Goal: Information Seeking & Learning: Compare options

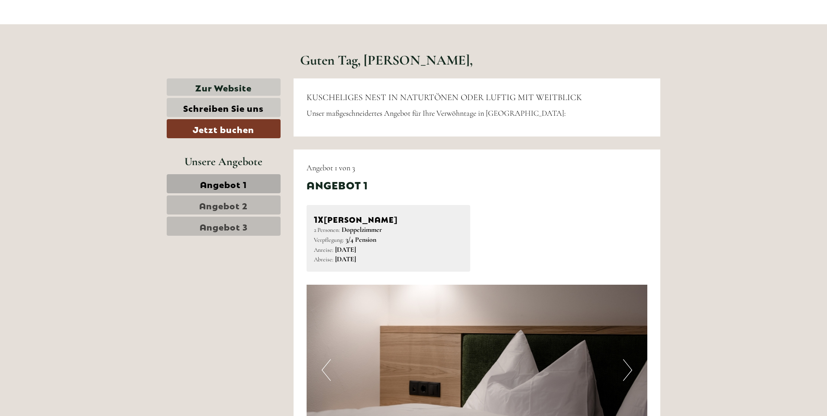
scroll to position [365, 0]
click at [242, 183] on span "Angebot 1" at bounding box center [223, 183] width 47 height 12
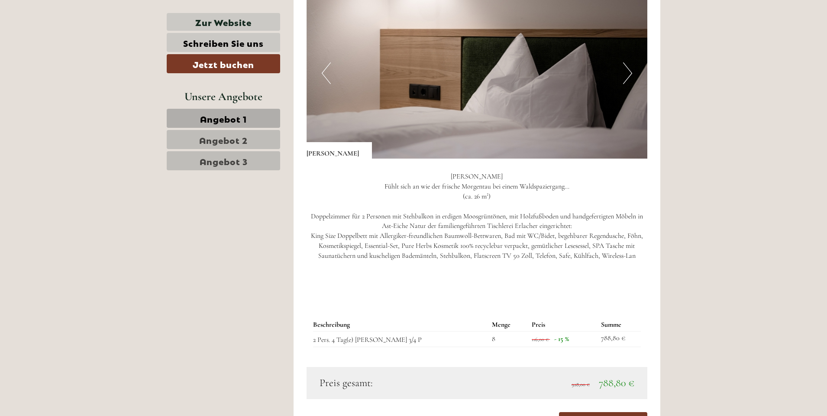
scroll to position [565, 0]
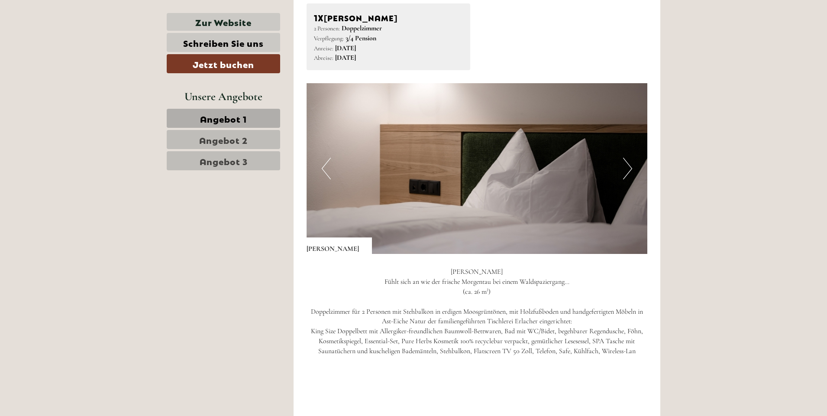
click at [232, 139] on span "Angebot 2" at bounding box center [223, 139] width 48 height 12
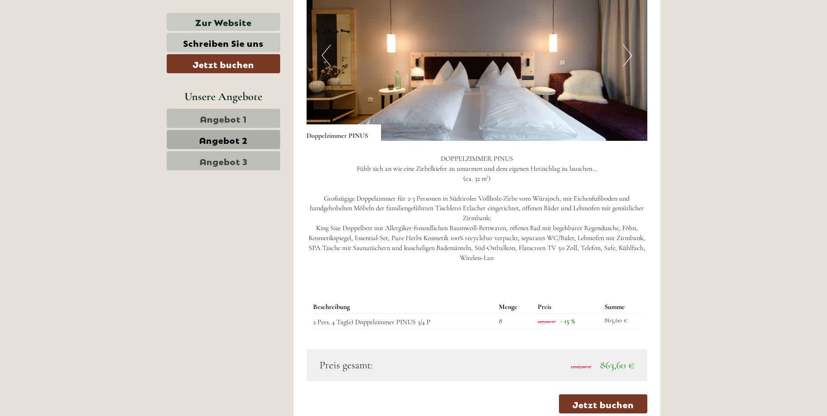
scroll to position [773, 0]
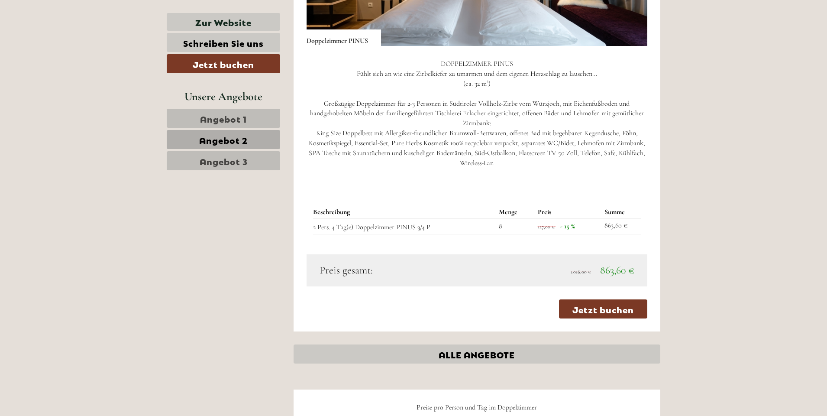
click at [237, 159] on span "Angebot 3" at bounding box center [224, 161] width 48 height 12
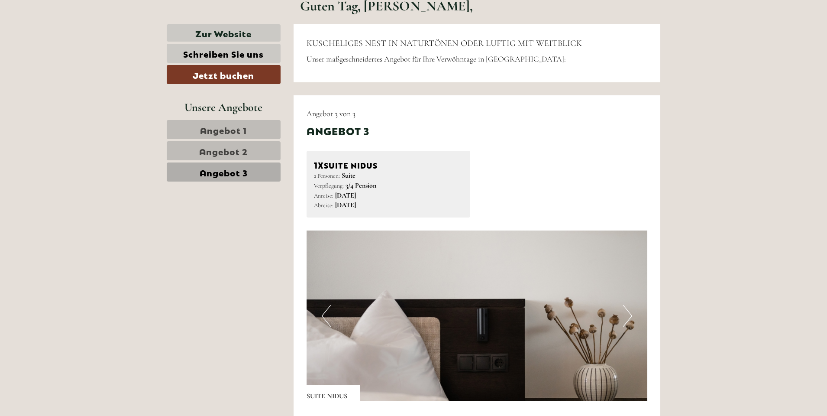
scroll to position [409, 0]
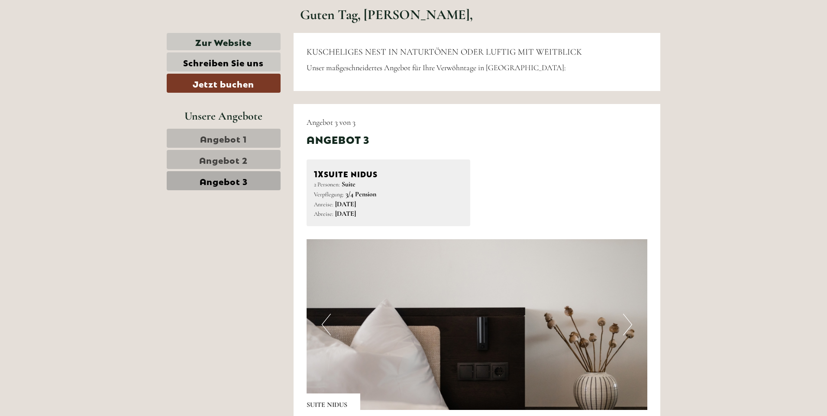
click at [220, 137] on span "Angebot 1" at bounding box center [223, 138] width 47 height 12
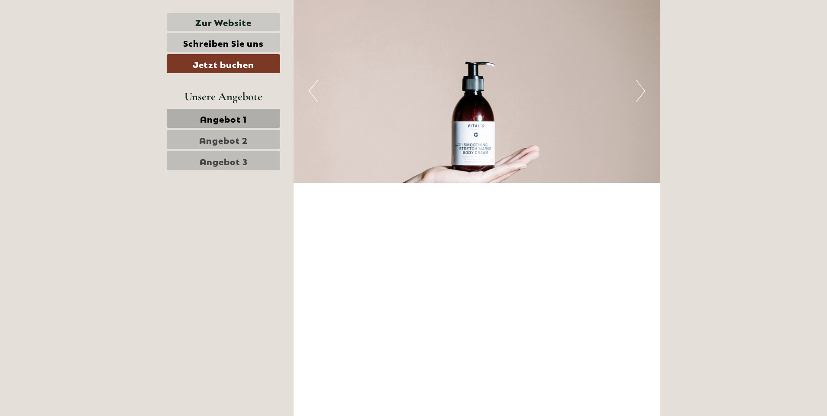
scroll to position [1760, 0]
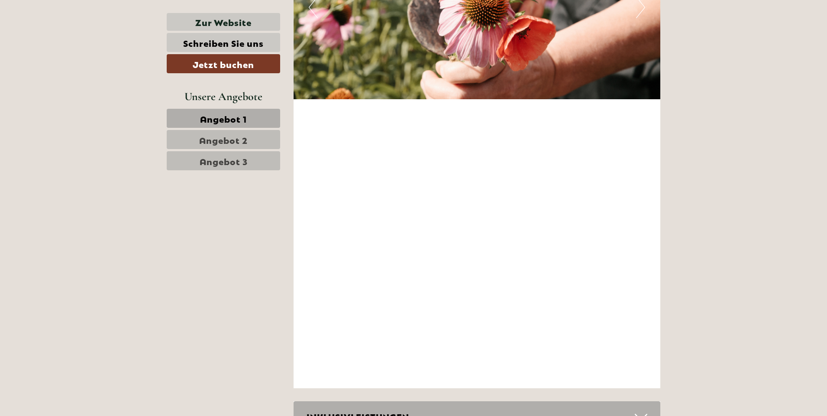
click at [825, 170] on div "Guten Tag, Frau Rathnow, KUSCHELIGES NEST IN NATURTÖNEN ODER LUFTIG MIT WEITBLI…" at bounding box center [413, 177] width 827 height 3099
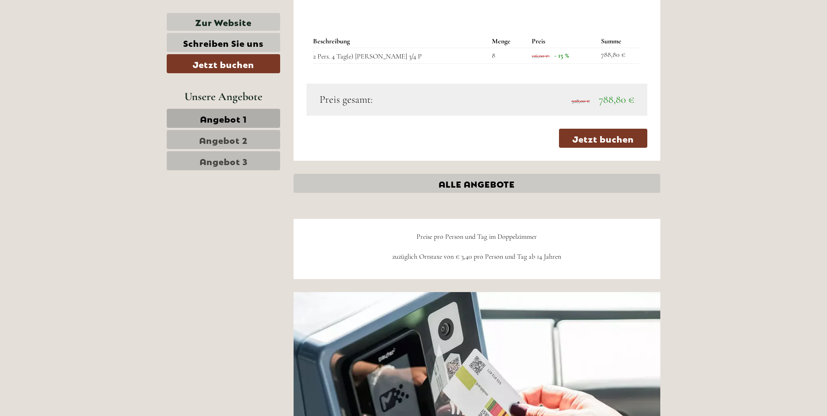
scroll to position [825, 0]
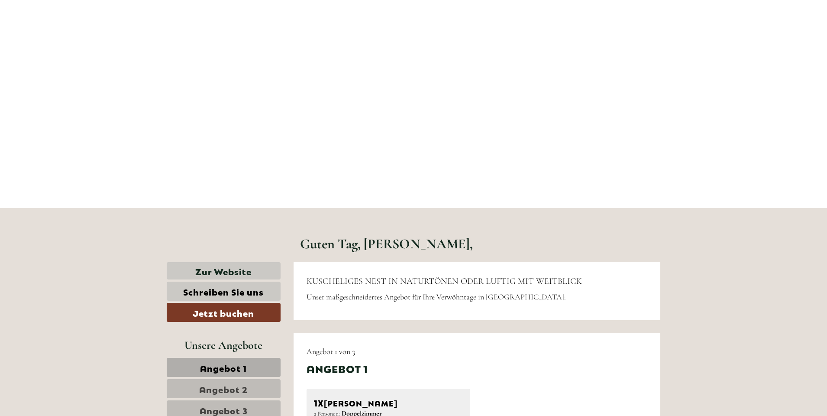
scroll to position [260, 0]
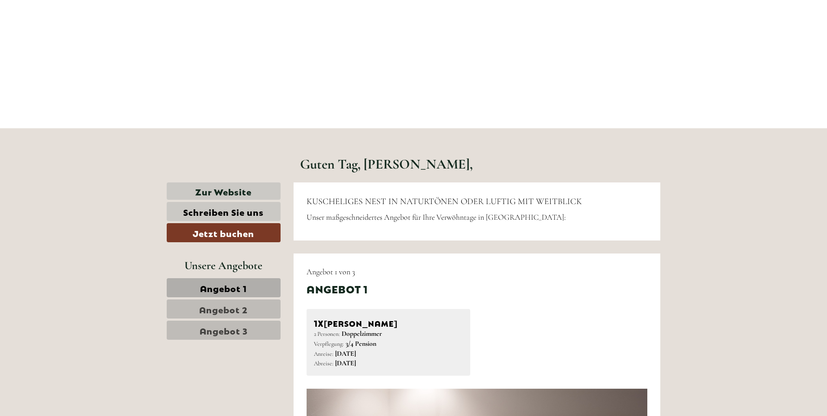
click at [244, 289] on span "Angebot 1" at bounding box center [223, 287] width 47 height 12
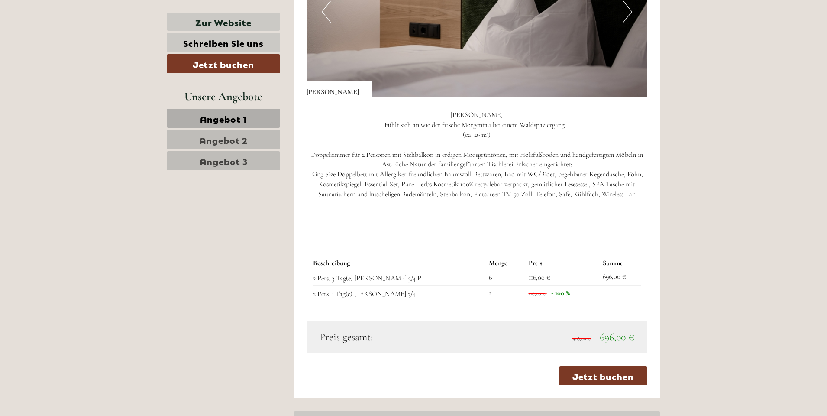
scroll to position [721, 0]
click at [229, 137] on span "Angebot 2" at bounding box center [223, 139] width 48 height 12
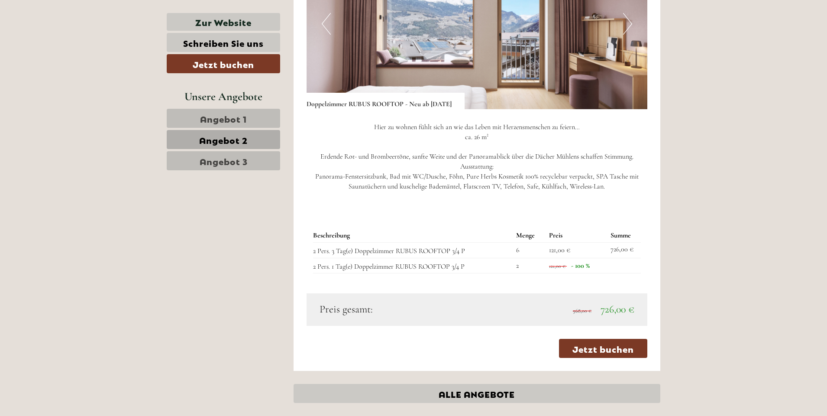
click at [230, 162] on span "Angebot 3" at bounding box center [224, 161] width 48 height 12
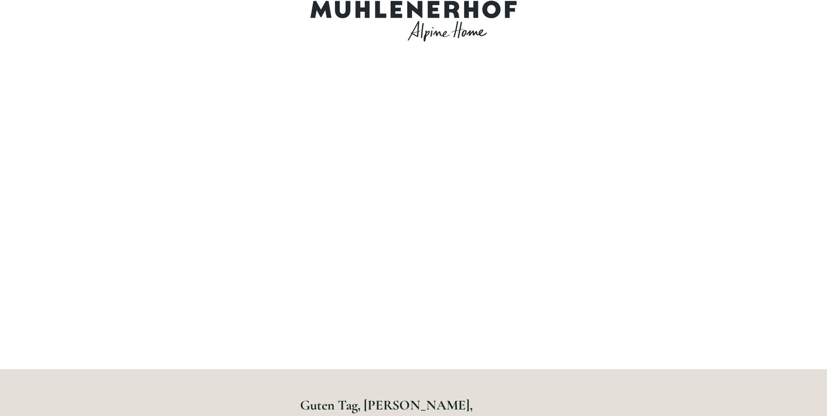
scroll to position [0, 0]
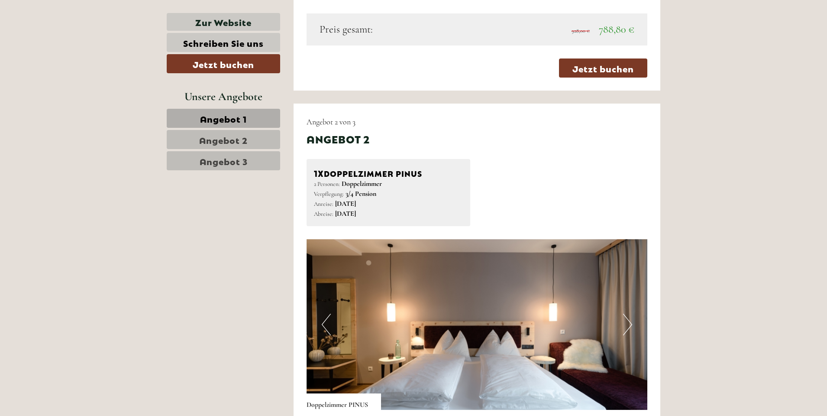
scroll to position [883, 0]
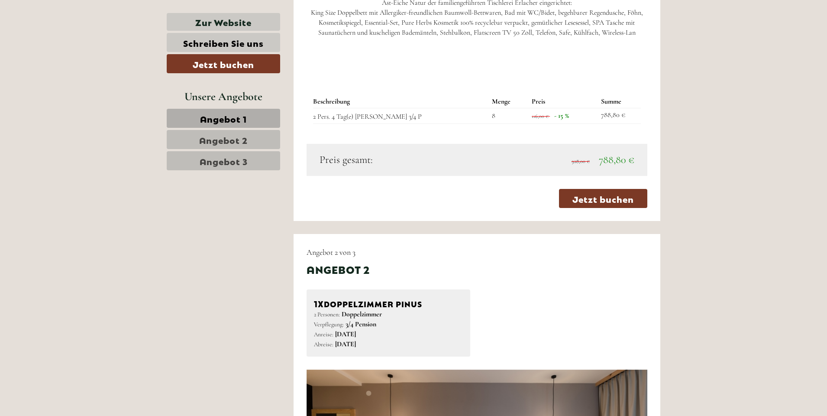
click at [238, 139] on span "Angebot 2" at bounding box center [223, 139] width 48 height 12
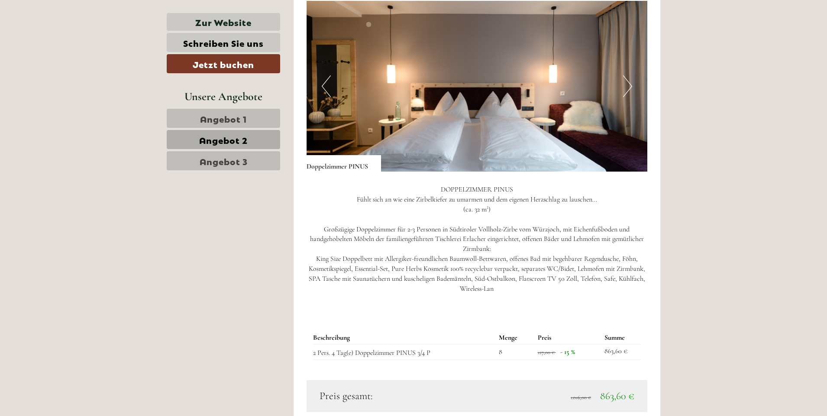
scroll to position [721, 0]
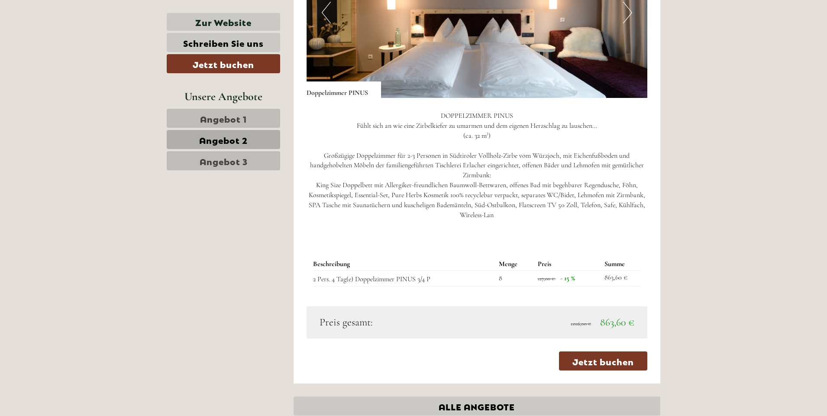
click at [235, 163] on span "Angebot 3" at bounding box center [224, 161] width 48 height 12
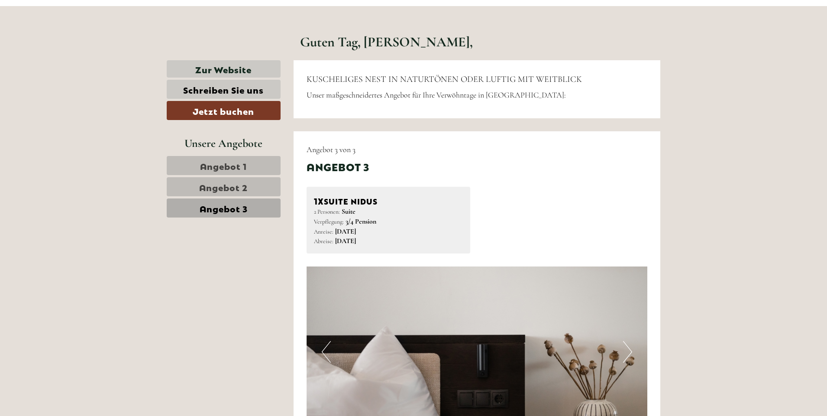
scroll to position [253, 0]
